Goal: Information Seeking & Learning: Learn about a topic

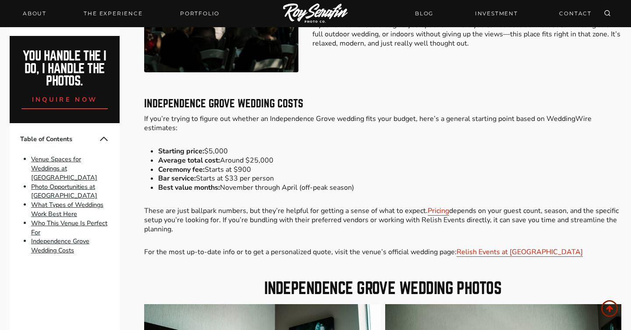
scroll to position [1861, 0]
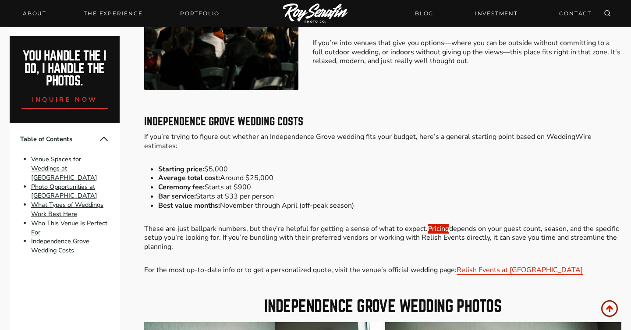
click at [444, 231] on link "Pricing" at bounding box center [438, 229] width 21 height 10
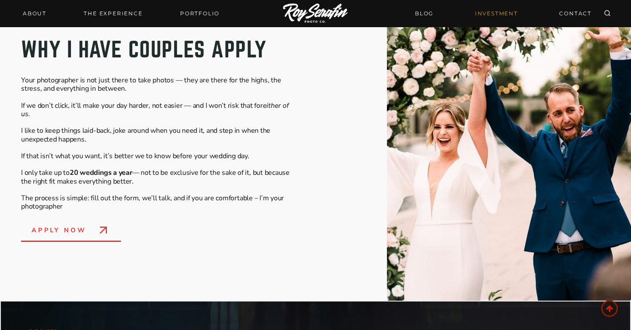
scroll to position [303, 0]
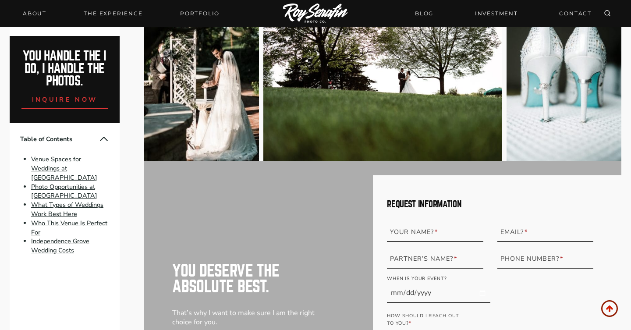
scroll to position [3704, 0]
